Goal: Task Accomplishment & Management: Use online tool/utility

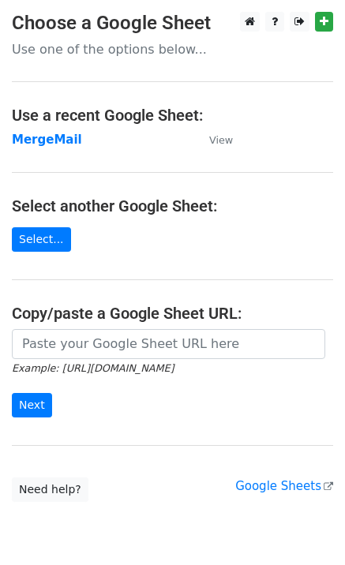
click at [54, 141] on strong "MergeMail" at bounding box center [47, 140] width 70 height 14
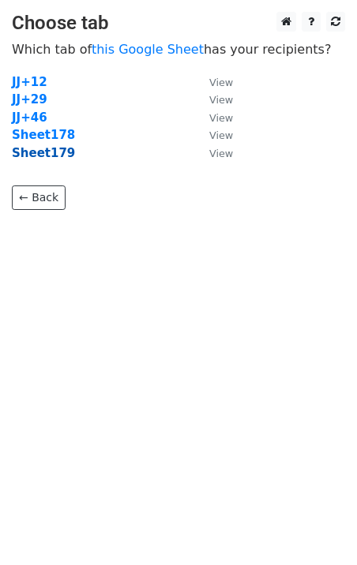
click at [54, 153] on strong "Sheet179" at bounding box center [43, 153] width 63 height 14
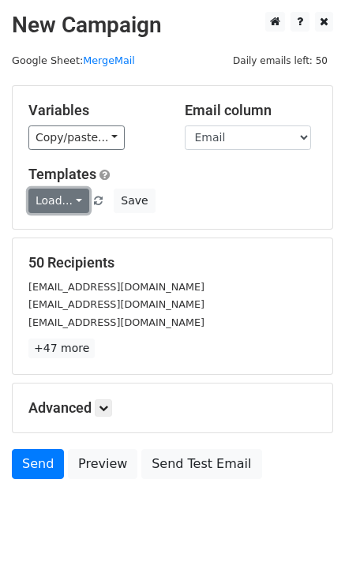
click at [48, 201] on link "Load..." at bounding box center [58, 201] width 61 height 24
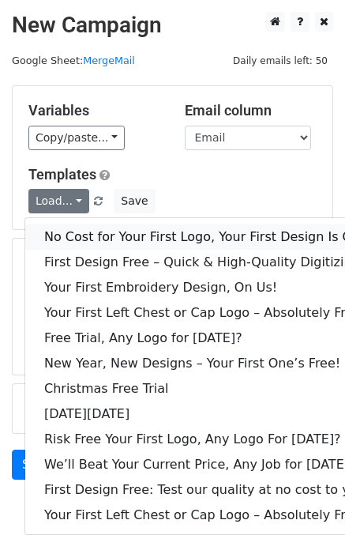
click at [76, 237] on link "No Cost for Your First Logo, Your First Design Is On Us!" at bounding box center [214, 236] width 379 height 25
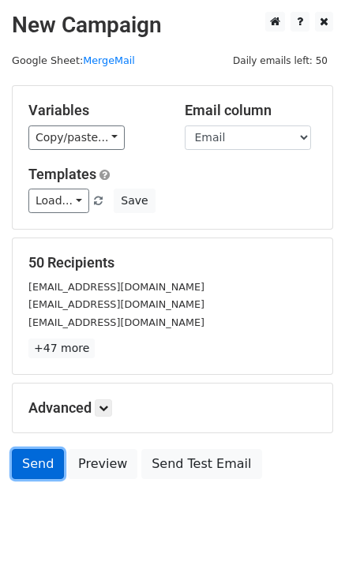
click at [39, 459] on link "Send" at bounding box center [38, 464] width 52 height 30
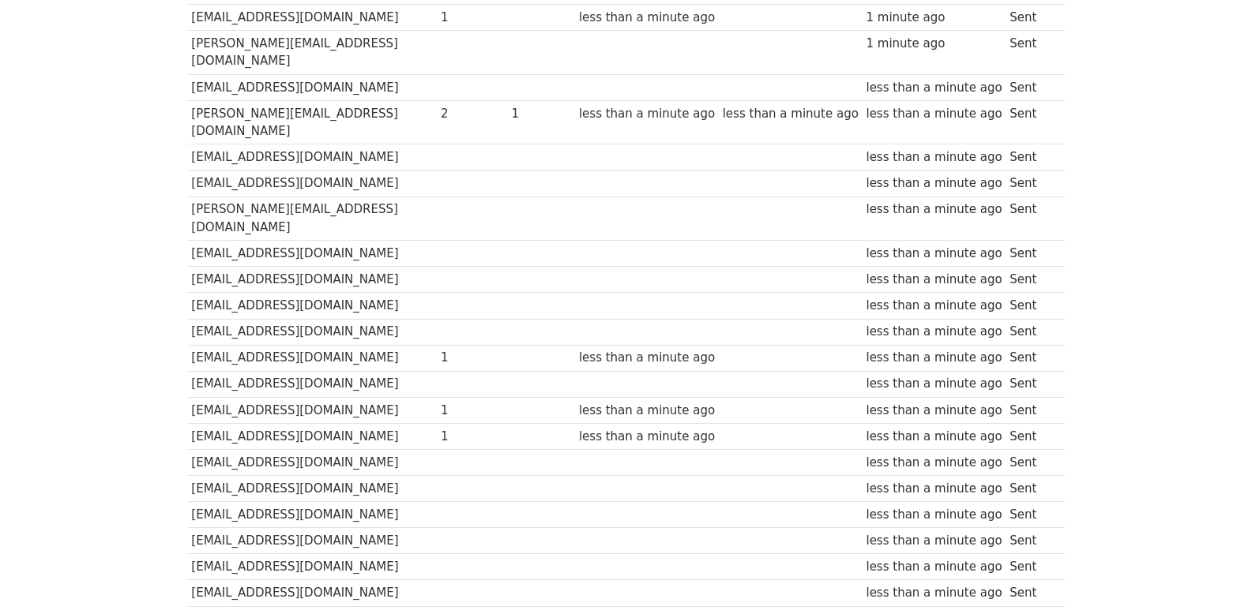
scroll to position [1099, 0]
